Goal: Task Accomplishment & Management: Use online tool/utility

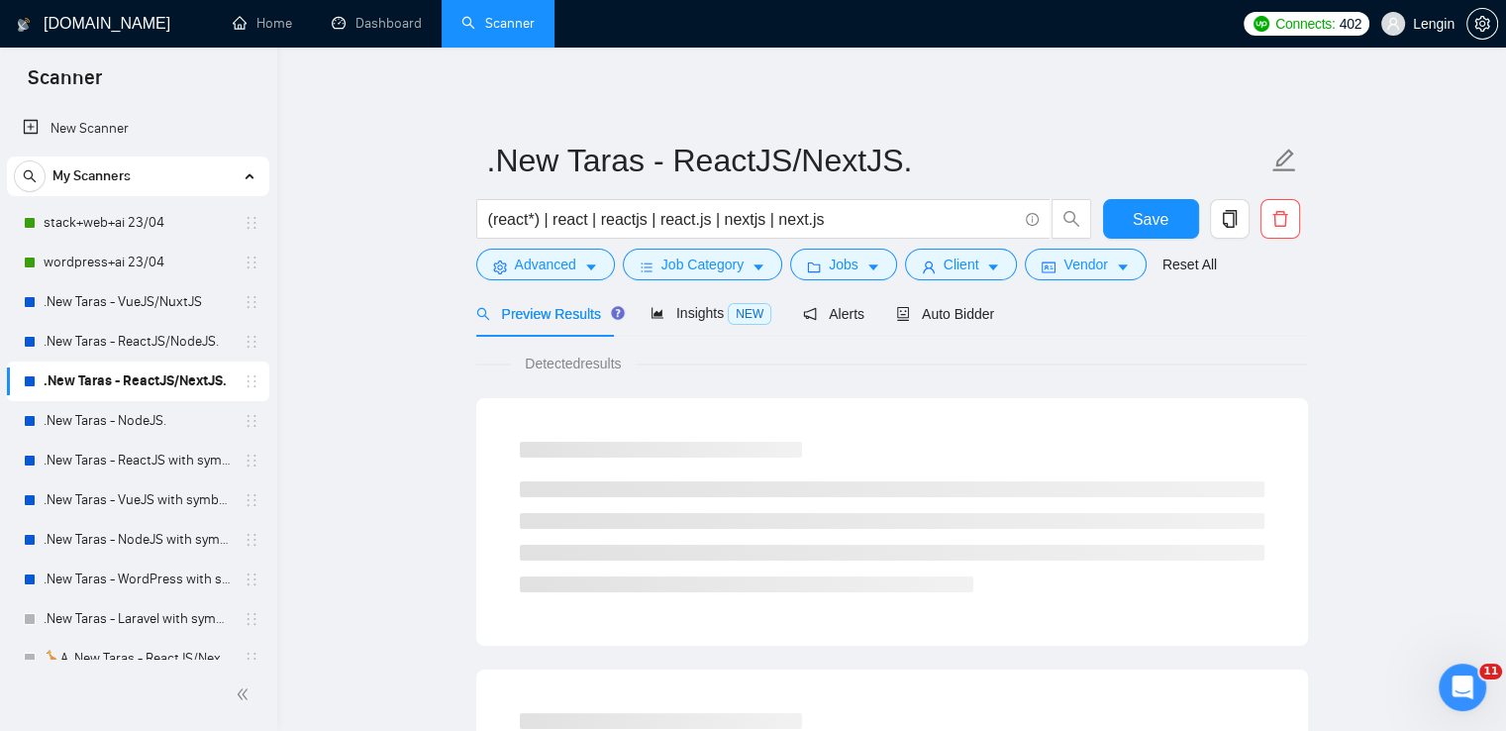
click at [153, 335] on link ".New Taras - ReactJS/NodeJS." at bounding box center [138, 342] width 188 height 40
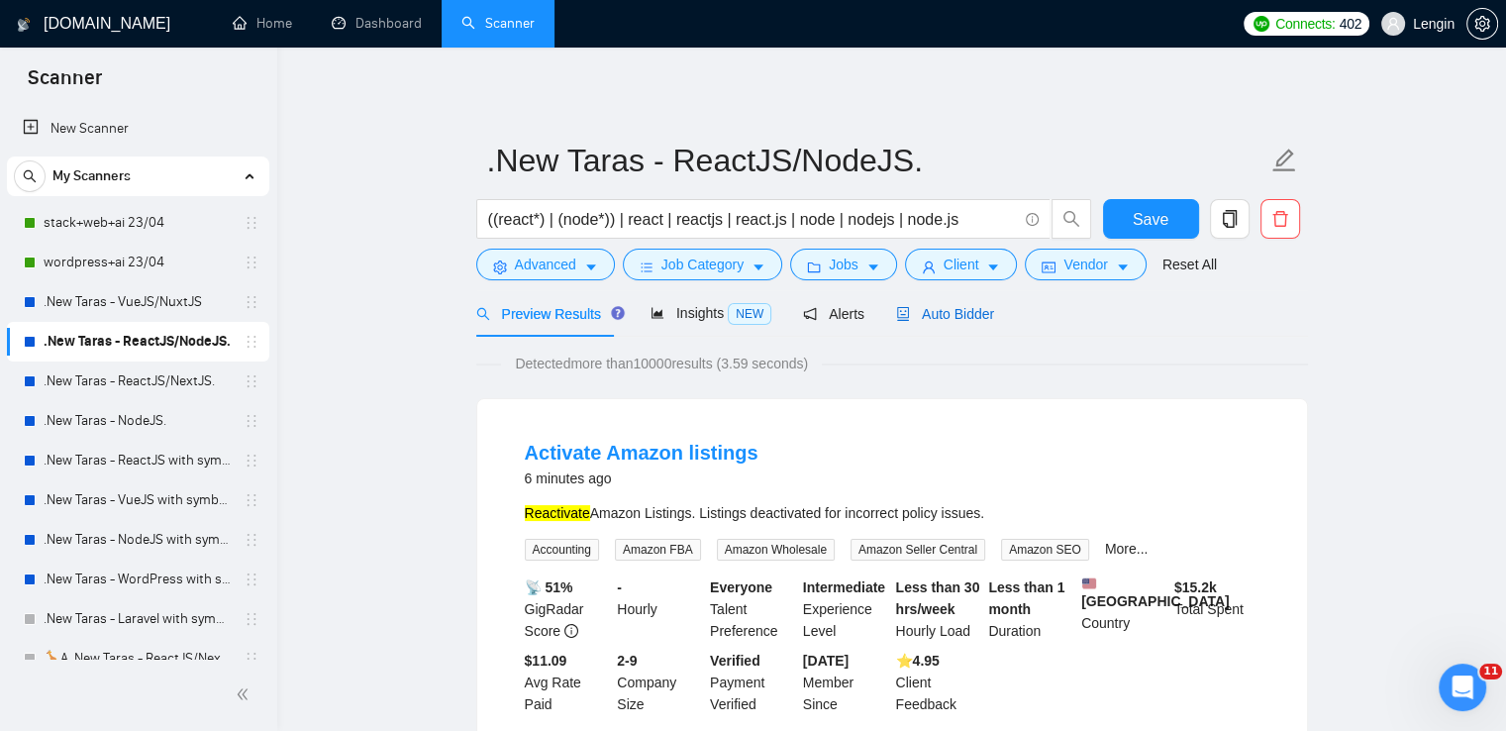
click at [960, 317] on span "Auto Bidder" at bounding box center [945, 314] width 98 height 16
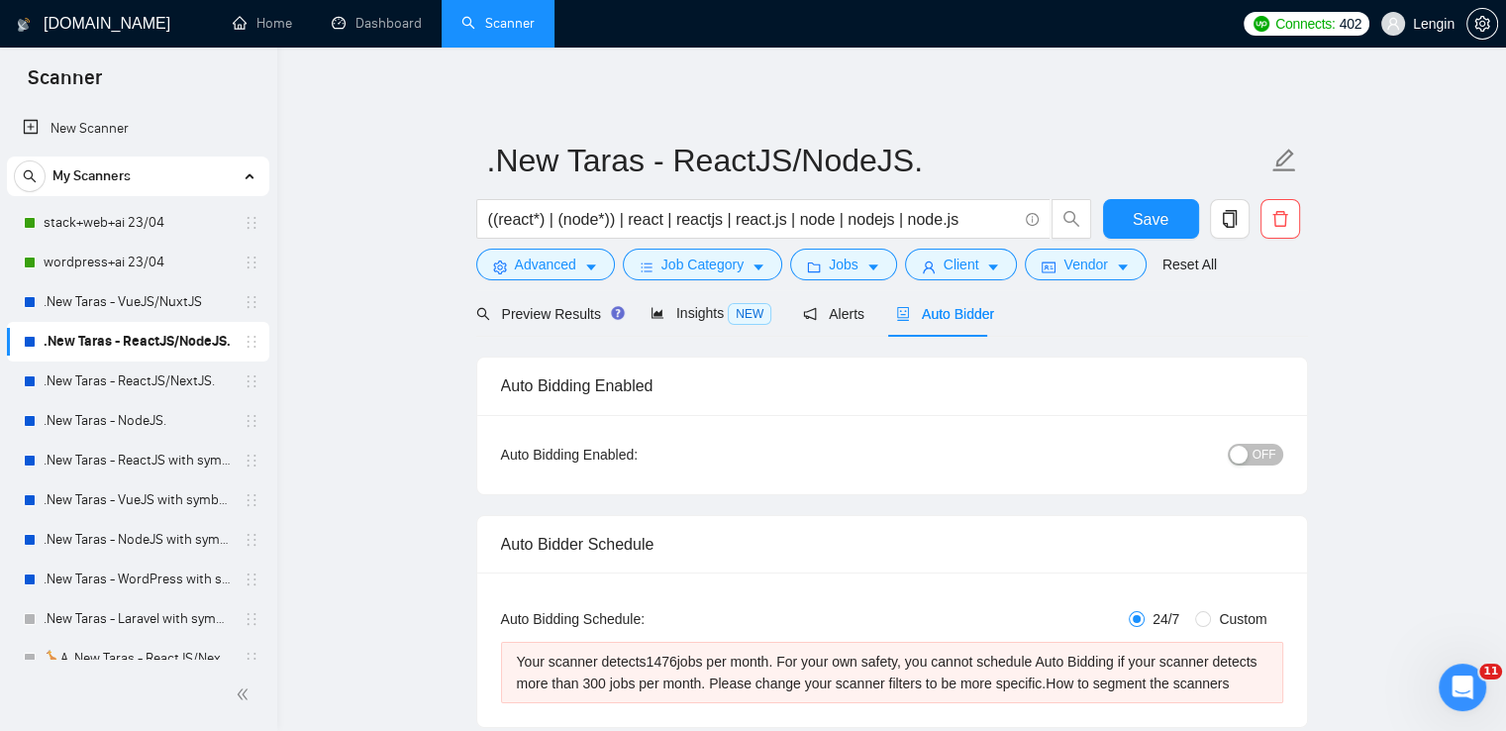
radio input "false"
radio input "true"
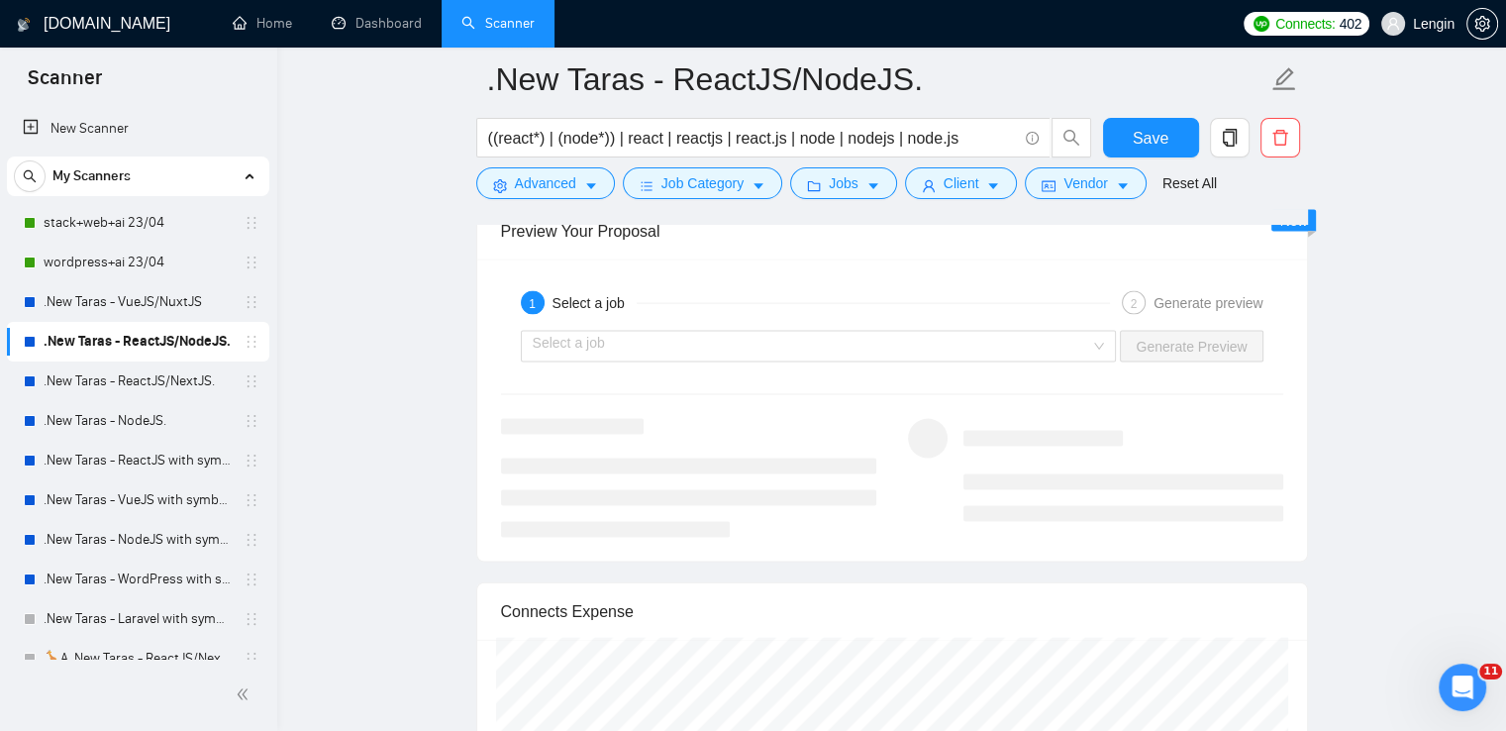
scroll to position [4138, 0]
click at [1101, 344] on div "Select a job" at bounding box center [819, 348] width 596 height 32
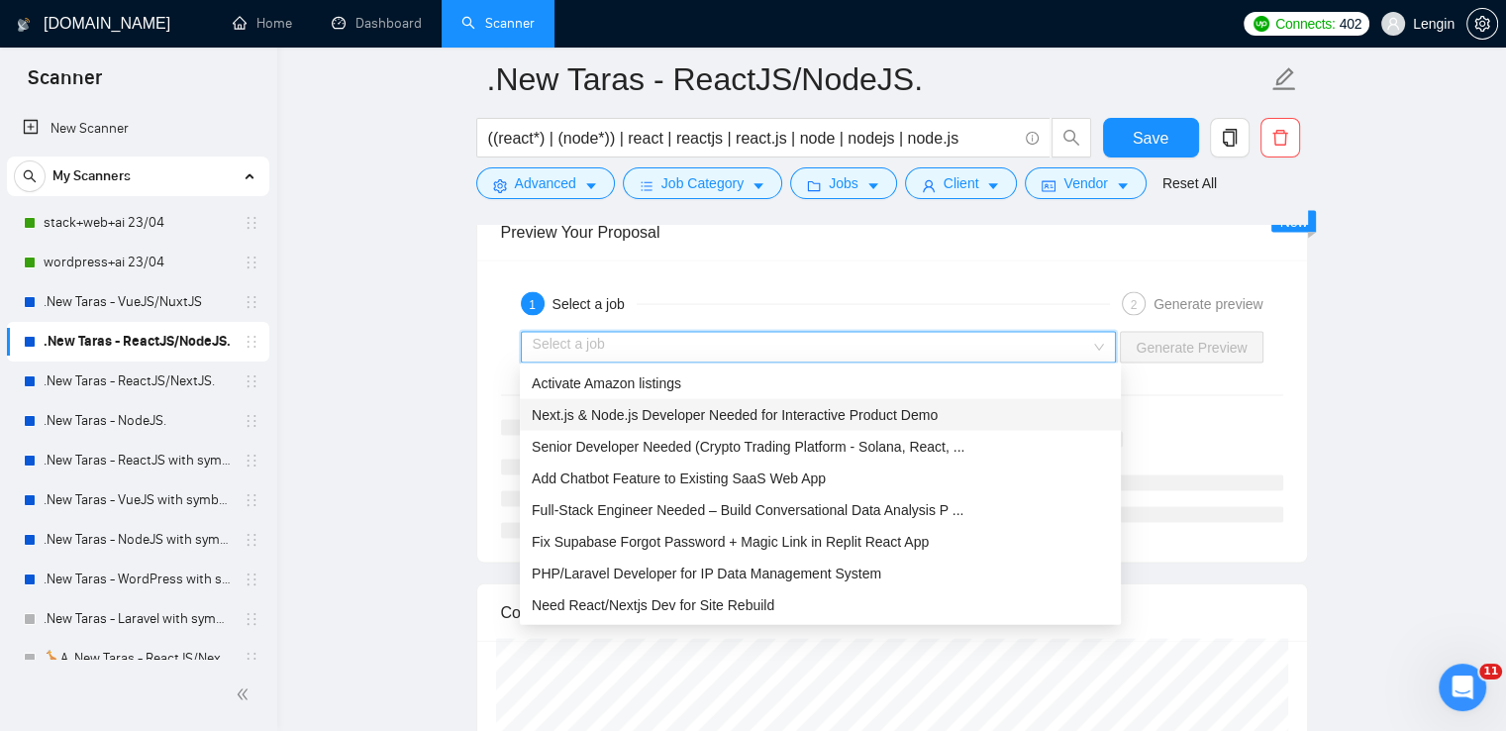
click at [800, 414] on span "Next.js & Node.js Developer Needed for Interactive Product Demo" at bounding box center [735, 415] width 406 height 16
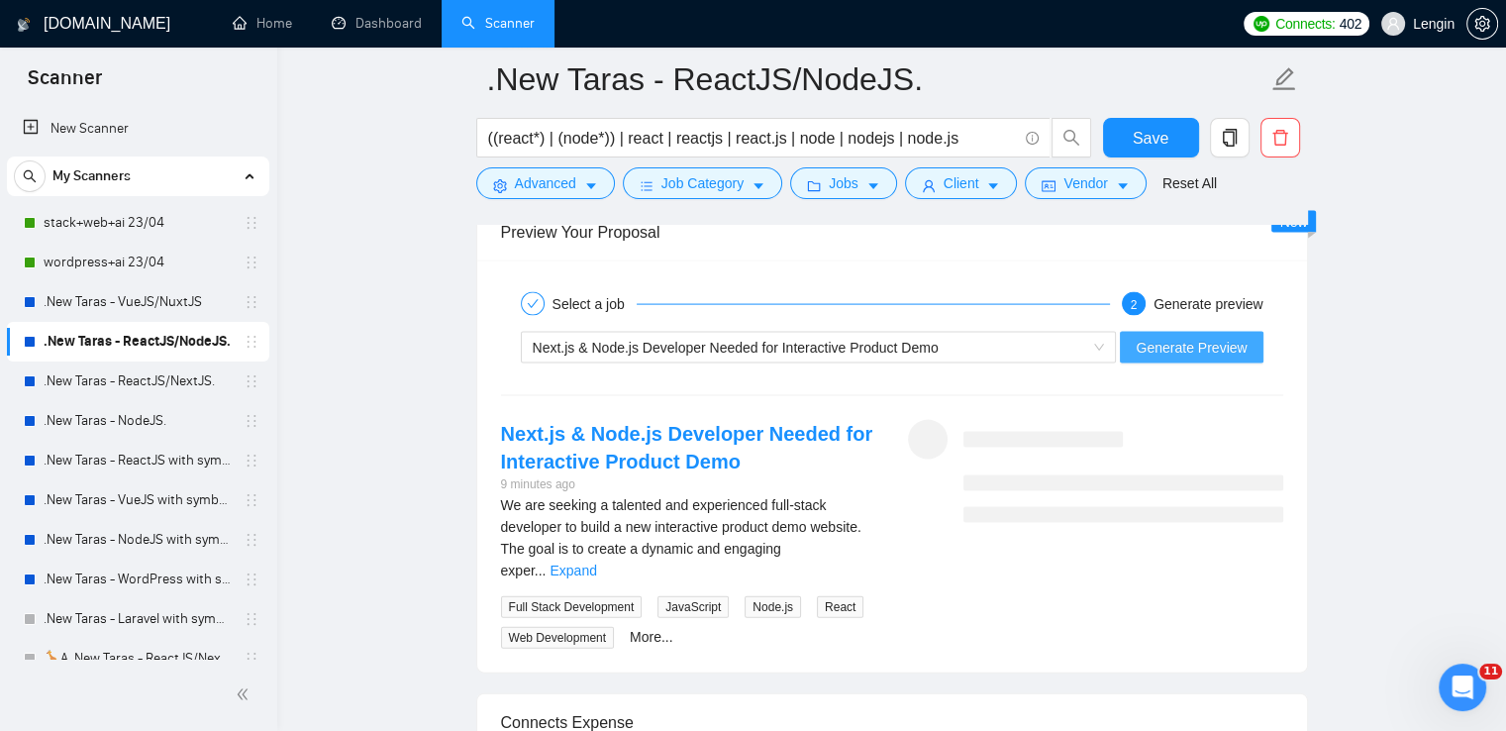
click at [1193, 337] on span "Generate Preview" at bounding box center [1191, 348] width 111 height 22
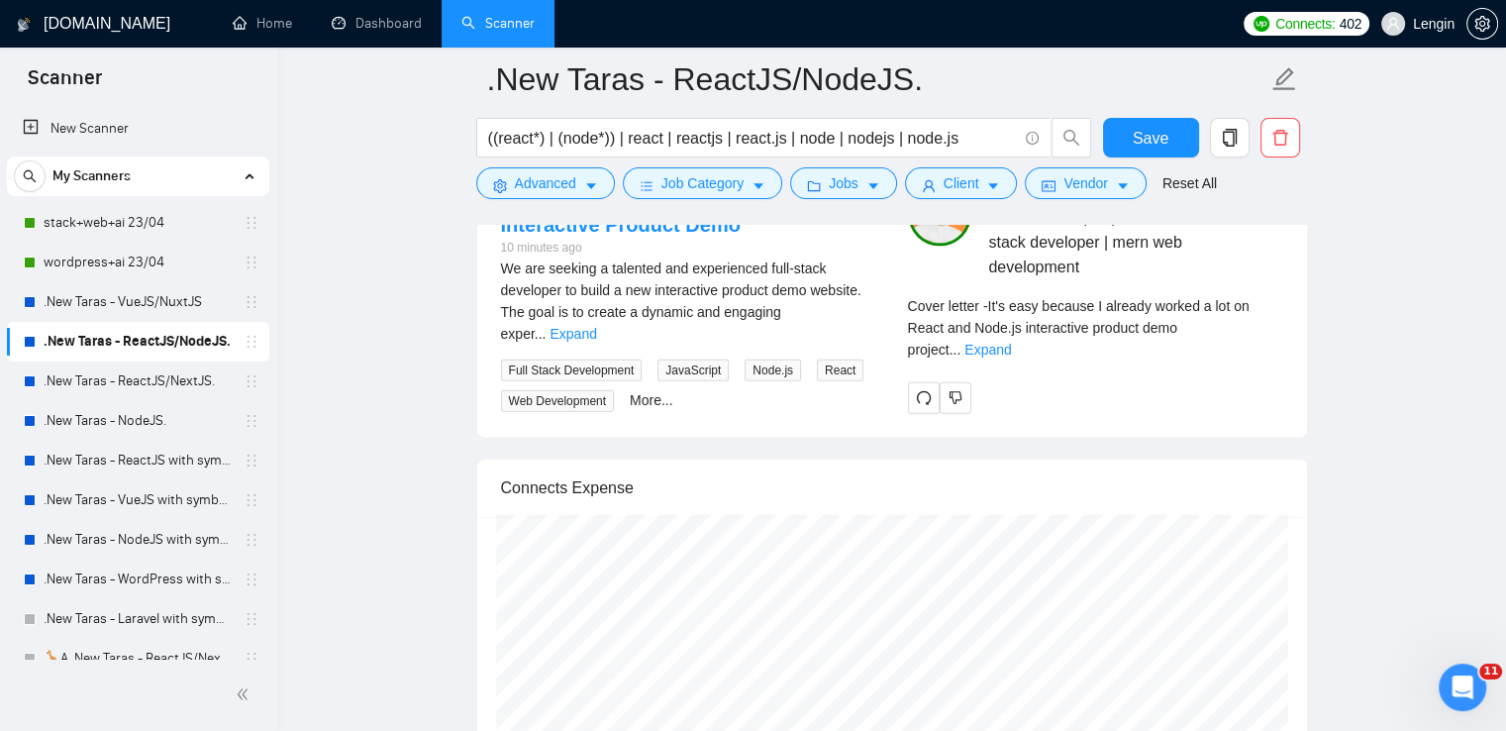
scroll to position [4376, 0]
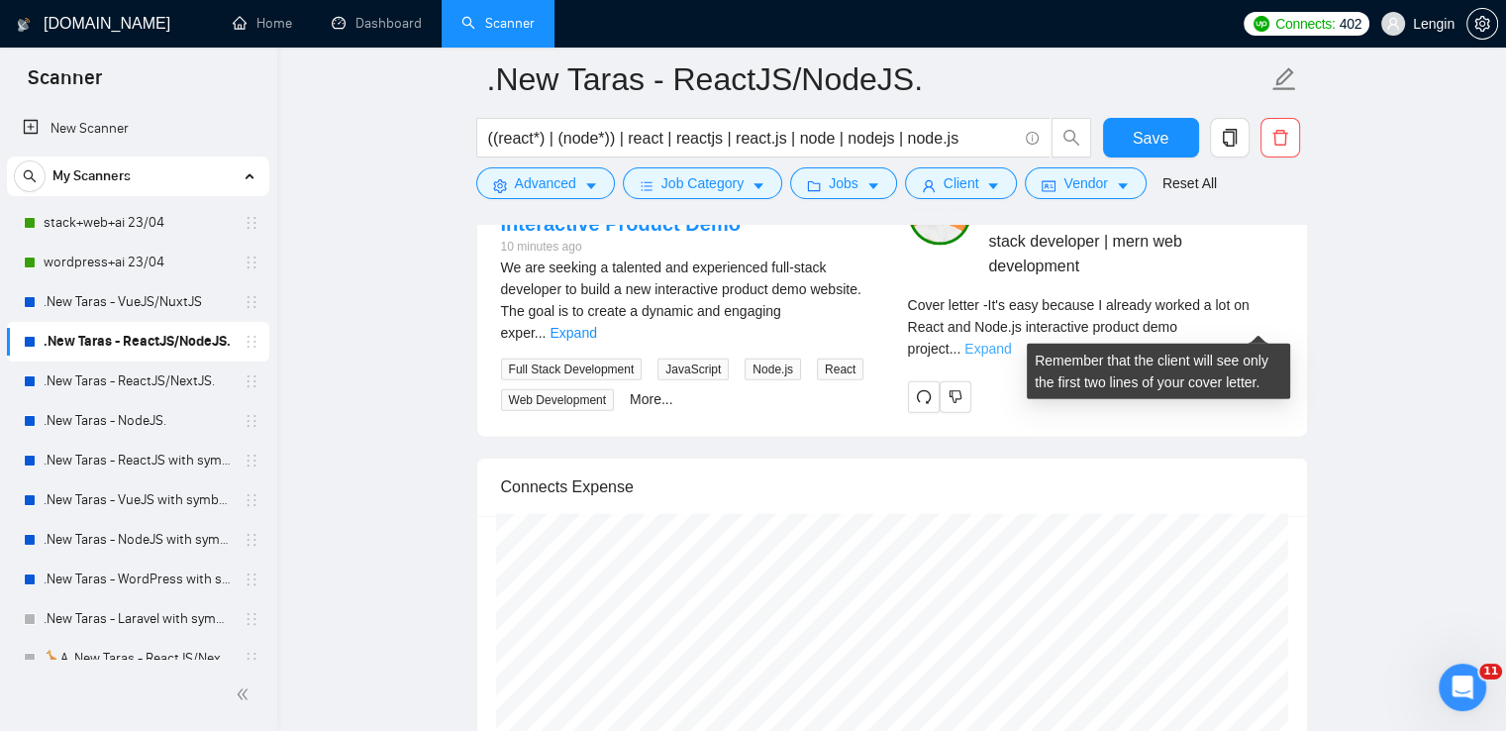
click at [1011, 341] on link "Expand" at bounding box center [988, 349] width 47 height 16
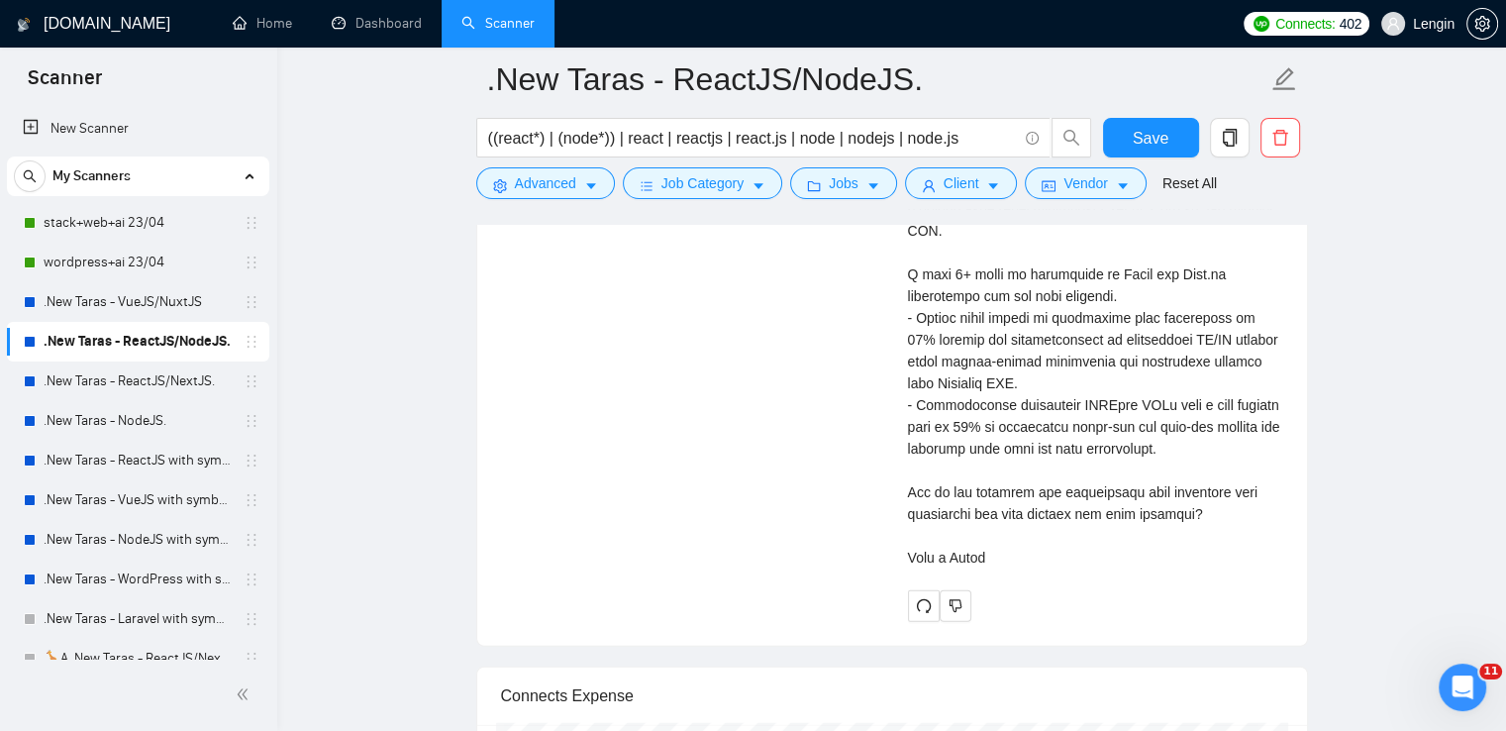
scroll to position [4799, 0]
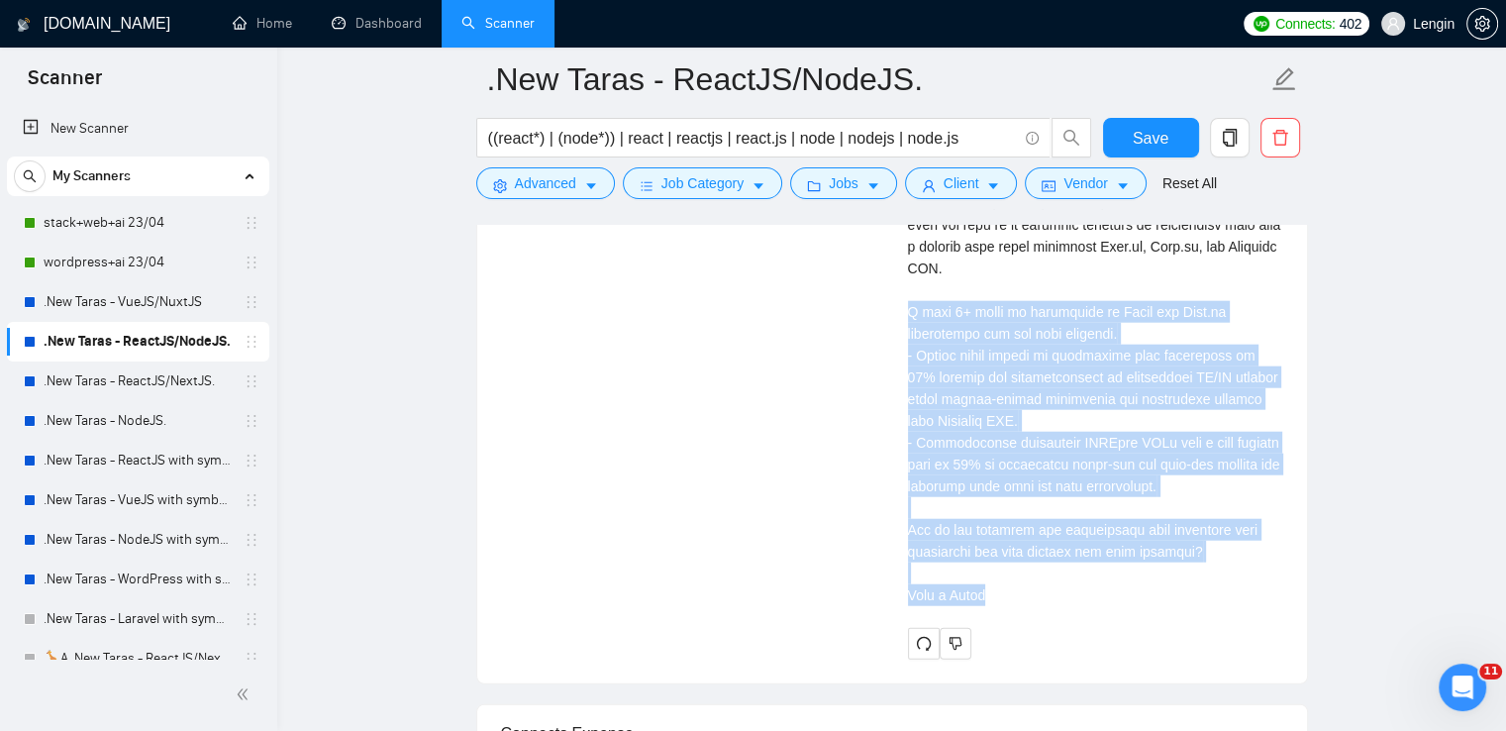
drag, startPoint x: 902, startPoint y: 285, endPoint x: 1028, endPoint y: 563, distance: 305.4
click at [1028, 563] on div "[PERSON_NAME] React Developer | Senior full stack developer | mern web developm…" at bounding box center [1095, 209] width 407 height 900
copy div "have 8+ years of experience in React and Node.js development and web apps creat…"
click at [927, 636] on icon "redo" at bounding box center [924, 644] width 16 height 16
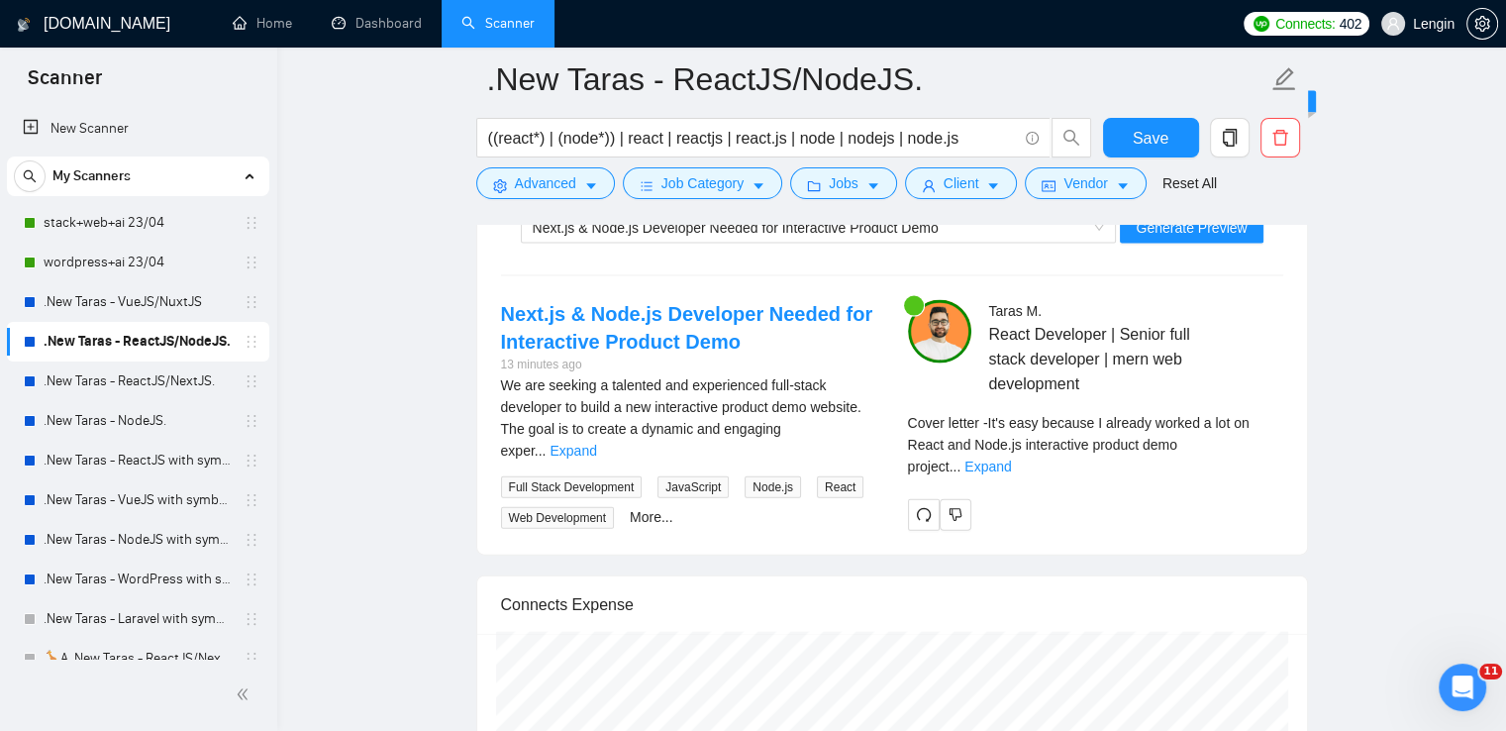
scroll to position [4326, 0]
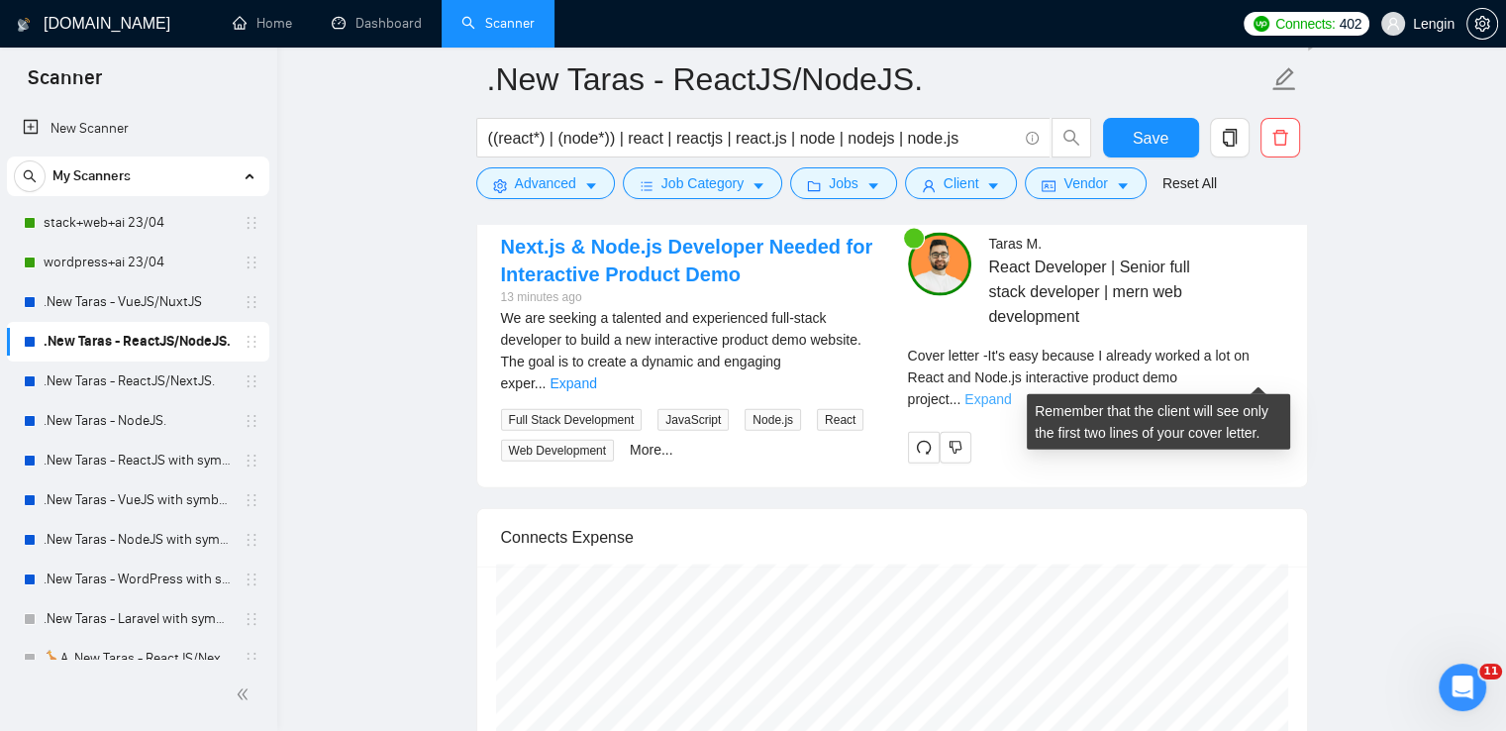
click at [1011, 391] on link "Expand" at bounding box center [988, 399] width 47 height 16
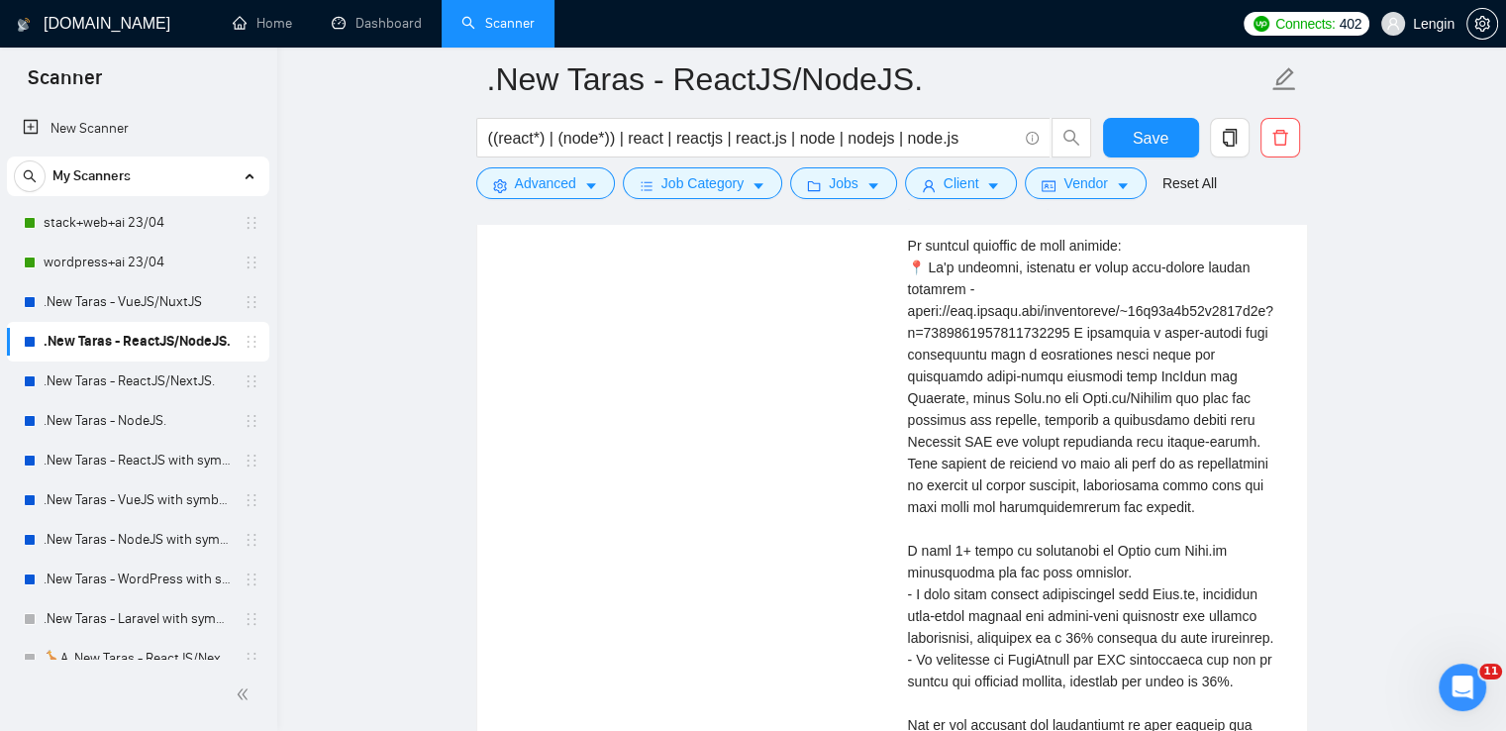
scroll to position [4585, 0]
